Goal: Navigation & Orientation: Find specific page/section

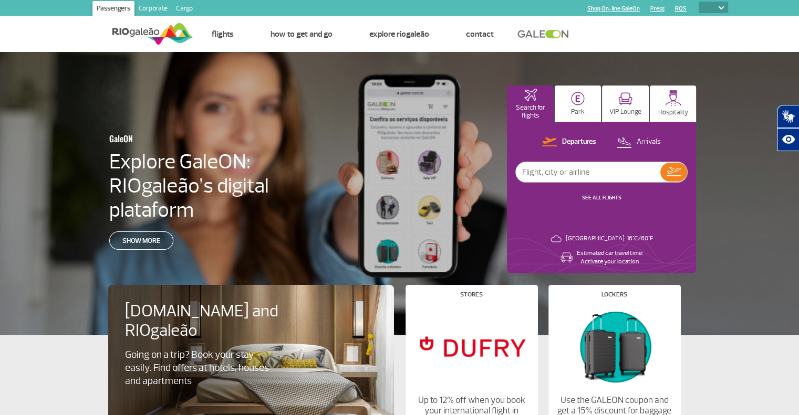
click at [714, 8] on select "PT ENG ESP" at bounding box center [712, 8] width 29 height 12
select select "en"
click at [698, 2] on select "PT ENG ESP" at bounding box center [712, 8] width 29 height 12
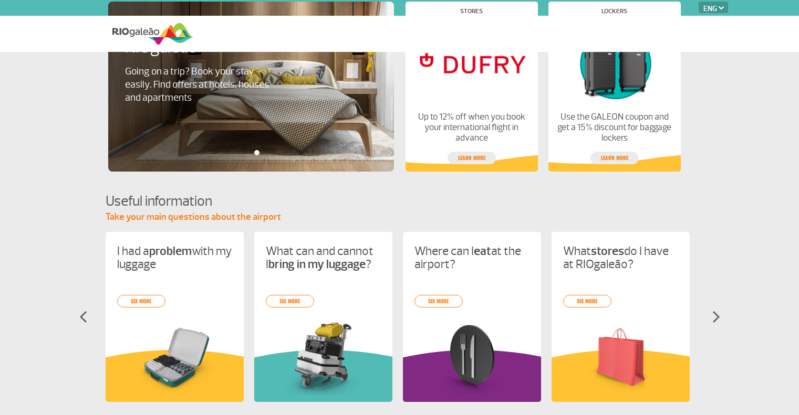
select select "en"
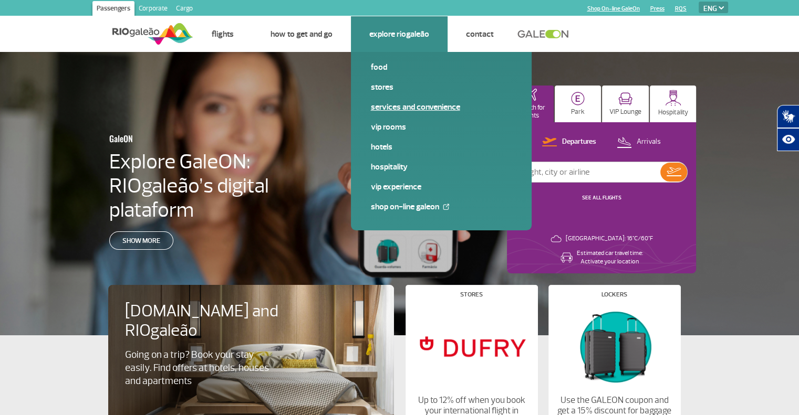
click at [412, 108] on link "Services and Convenience" at bounding box center [441, 107] width 141 height 12
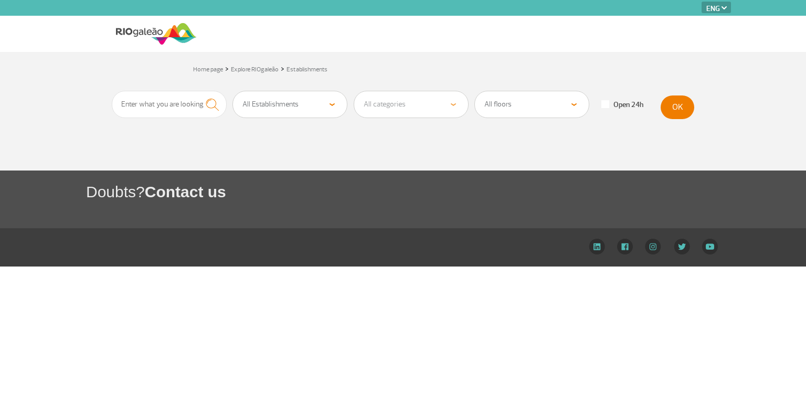
select select "en"
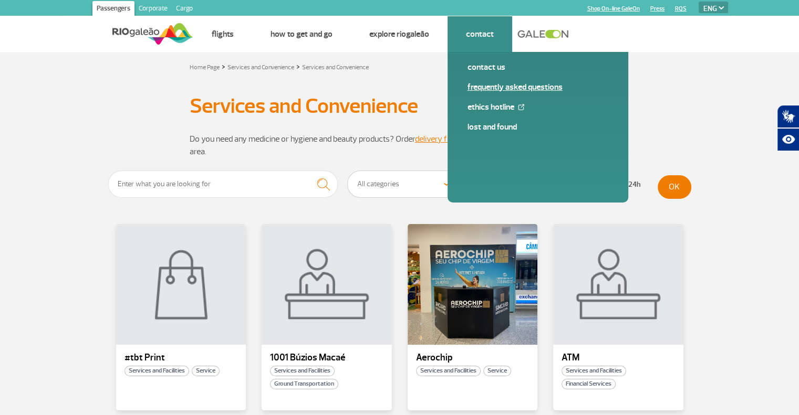
click at [488, 92] on link "Frequently Asked Questions" at bounding box center [537, 87] width 141 height 12
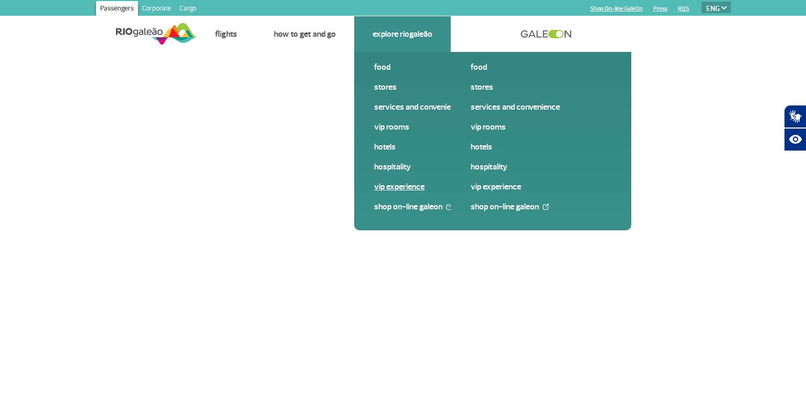
click at [397, 187] on link "VIP Experience" at bounding box center [444, 187] width 141 height 12
